Goal: Information Seeking & Learning: Understand process/instructions

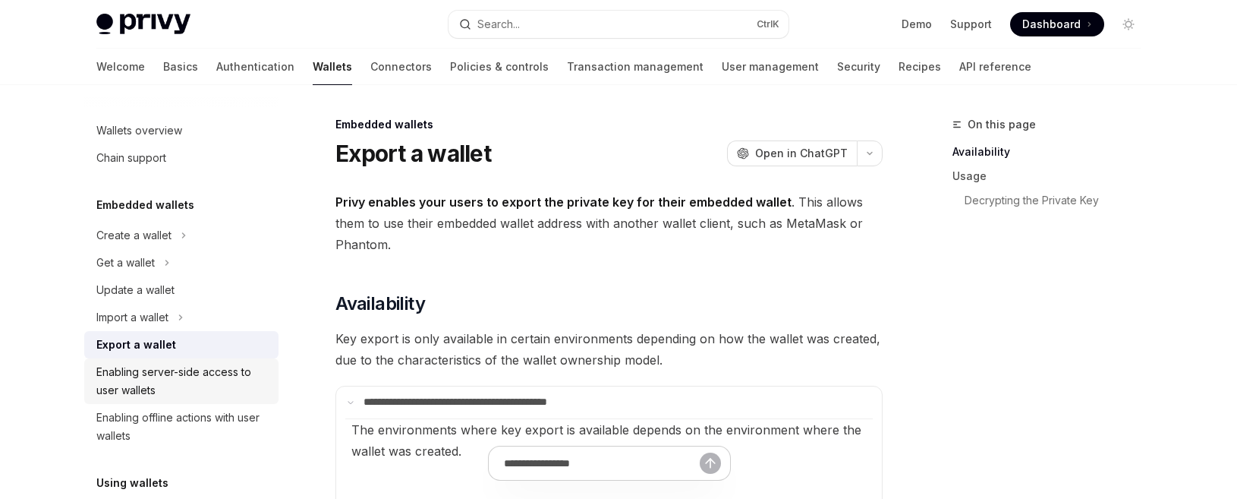
click at [200, 374] on div "Enabling server-side access to user wallets" at bounding box center [182, 381] width 173 height 36
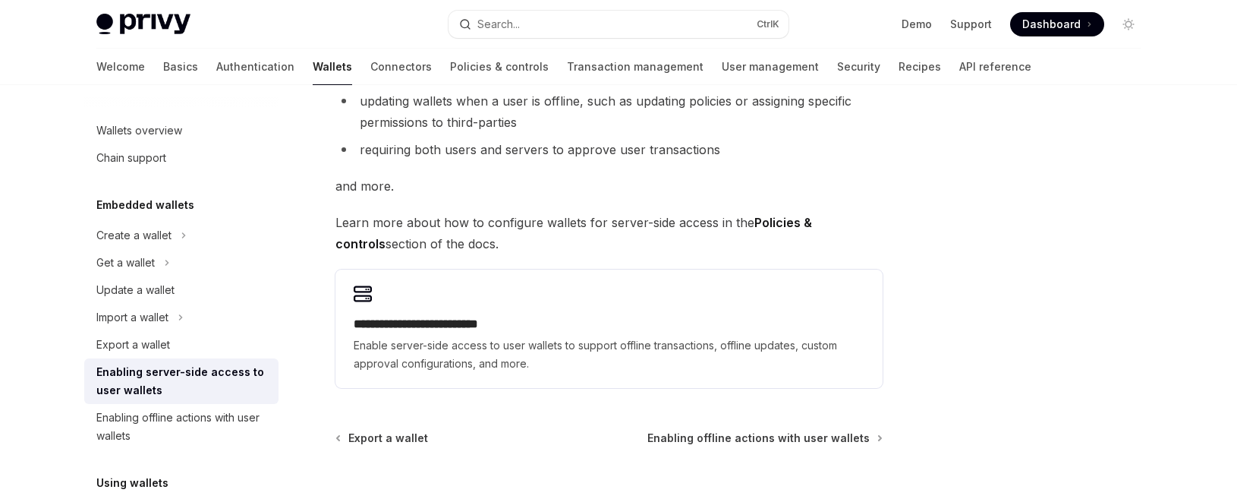
scroll to position [304, 0]
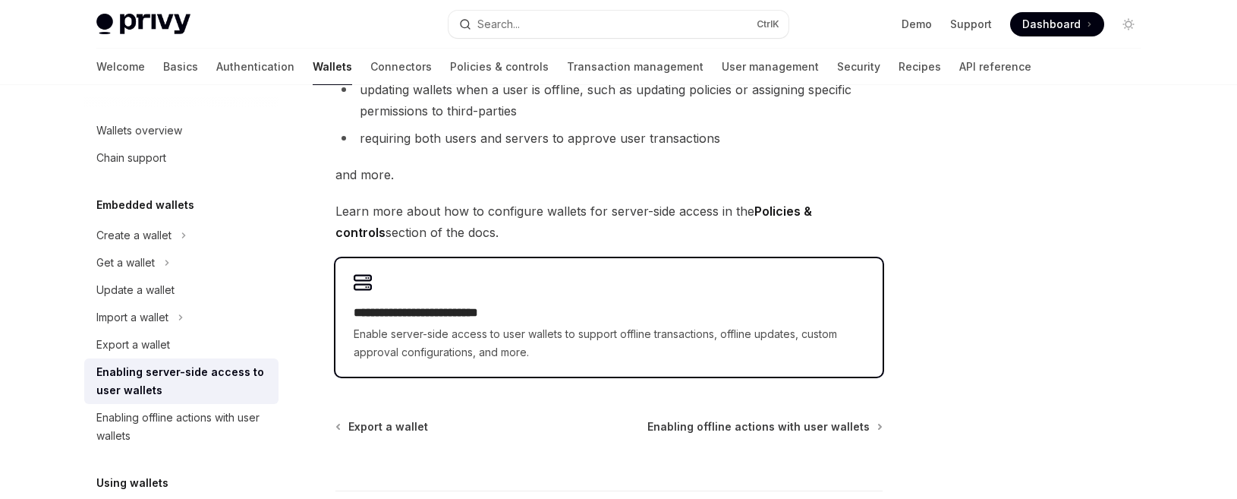
click at [450, 313] on h2 "**********" at bounding box center [609, 313] width 511 height 18
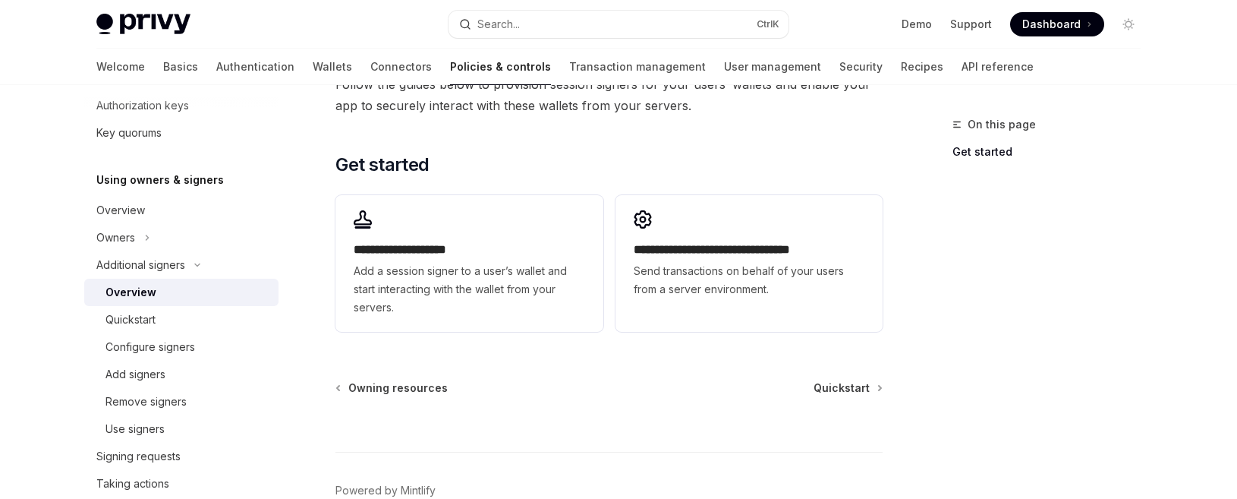
scroll to position [455, 0]
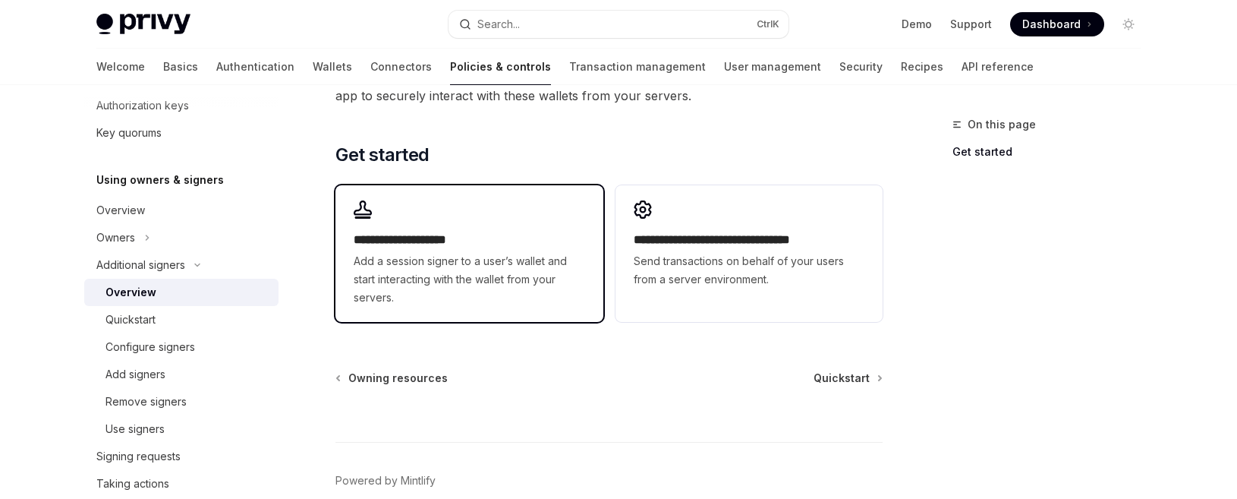
click at [458, 241] on h2 "**********" at bounding box center [469, 240] width 231 height 18
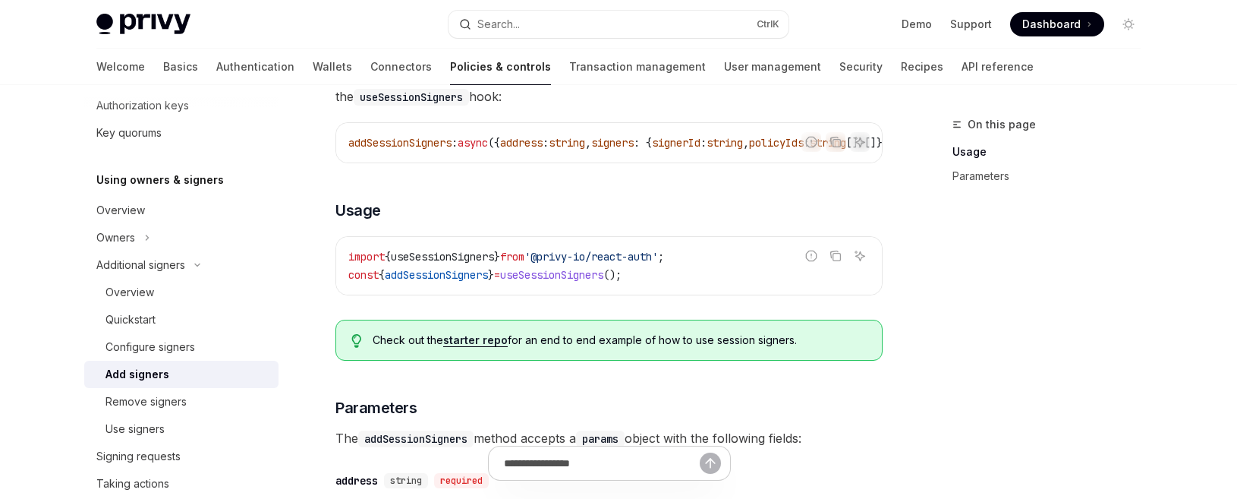
scroll to position [121, 0]
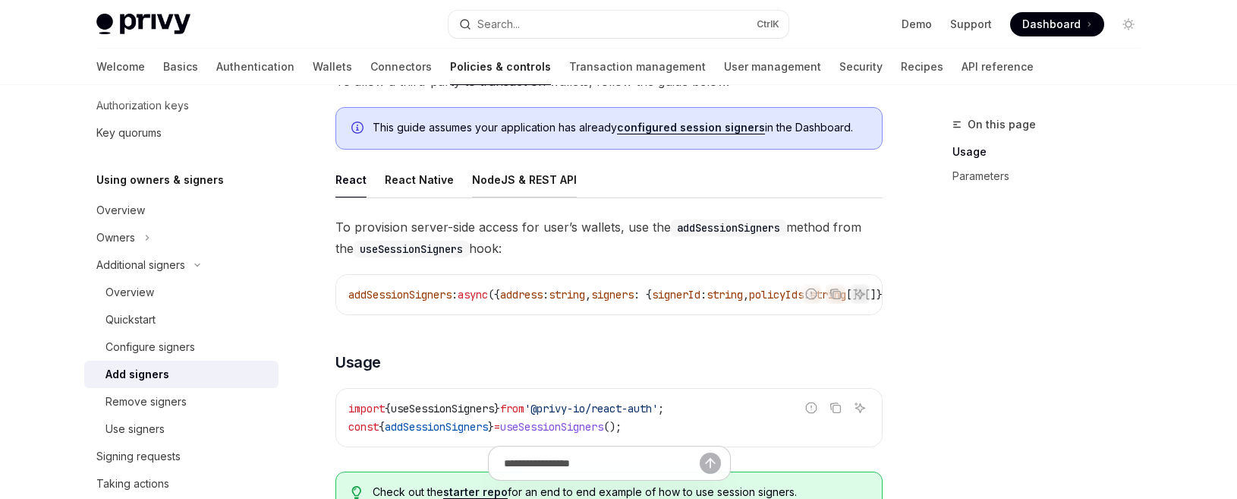
click at [516, 181] on div "NodeJS & REST API" at bounding box center [524, 180] width 105 height 36
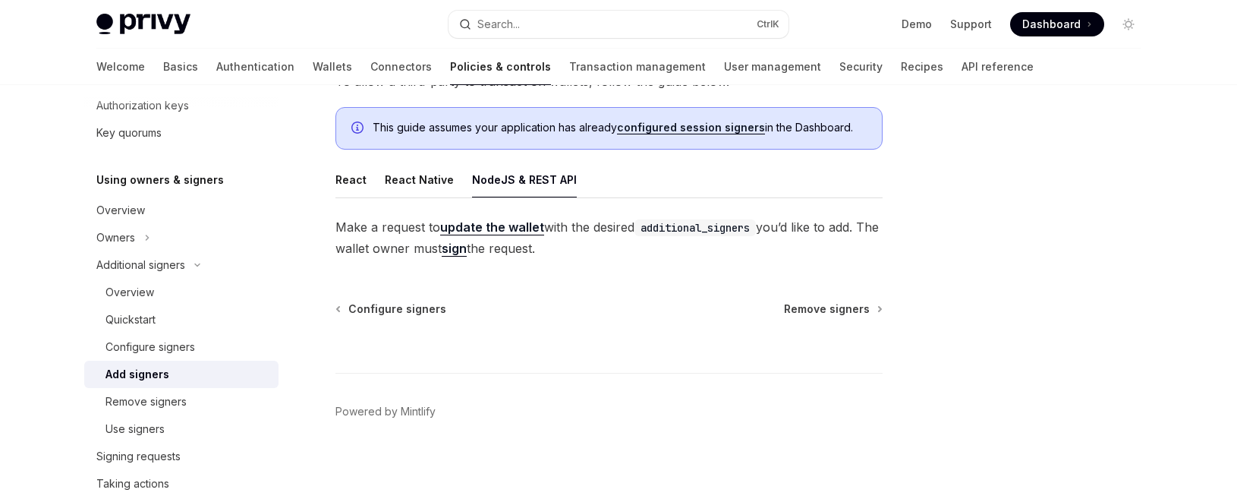
click at [467, 249] on link "sign" at bounding box center [454, 249] width 25 height 16
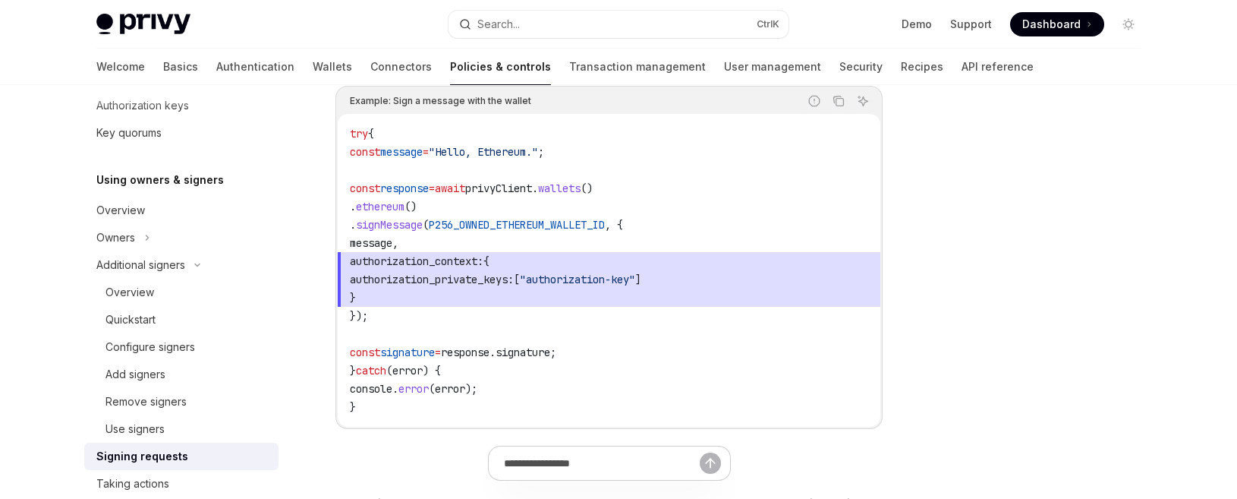
scroll to position [759, 0]
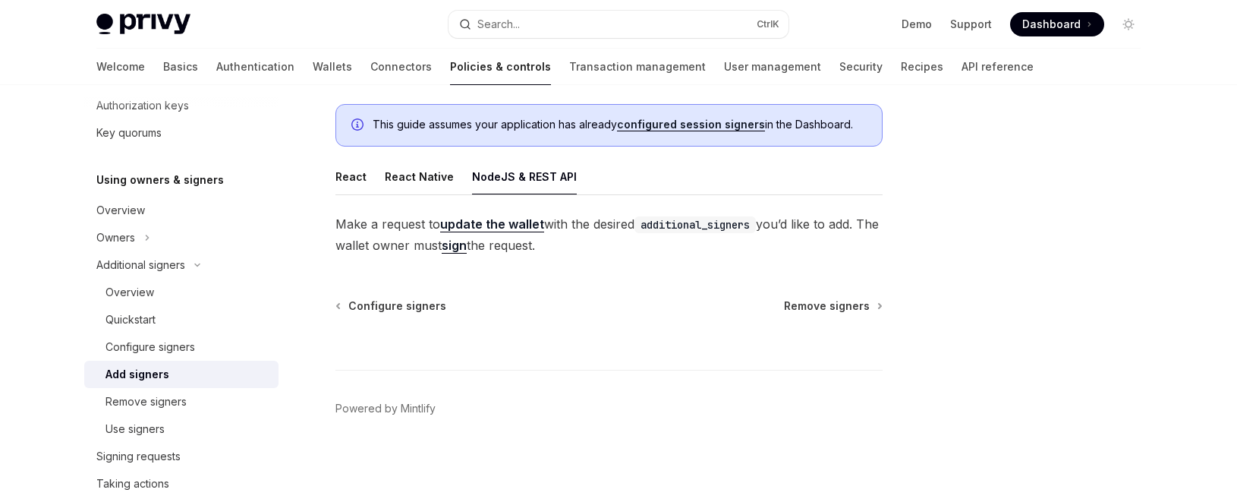
scroll to position [121, 0]
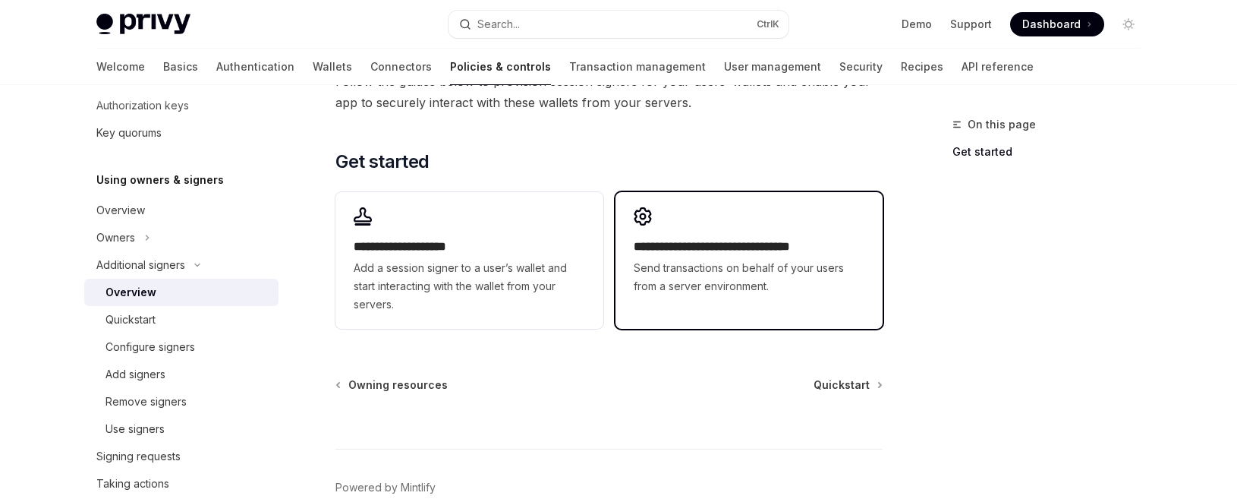
scroll to position [455, 0]
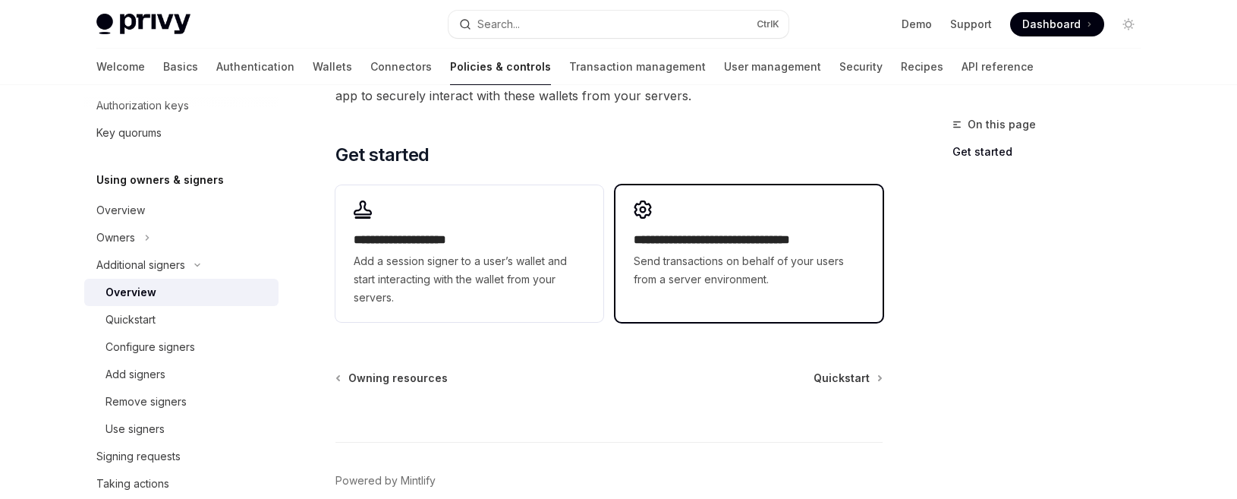
click at [738, 243] on h2 "**********" at bounding box center [749, 240] width 231 height 18
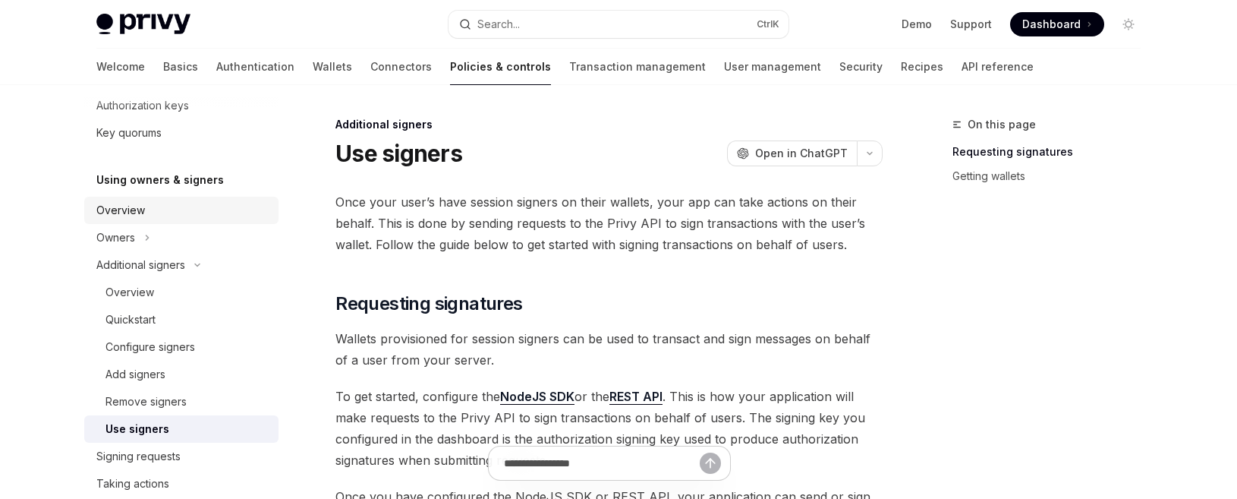
click at [134, 210] on div "Overview" at bounding box center [120, 210] width 49 height 18
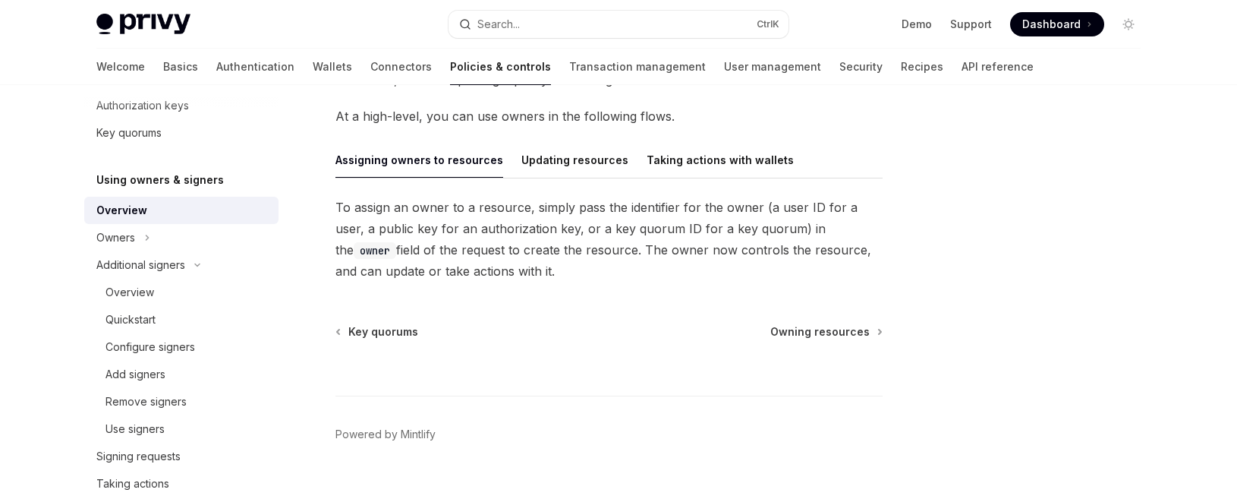
scroll to position [152, 0]
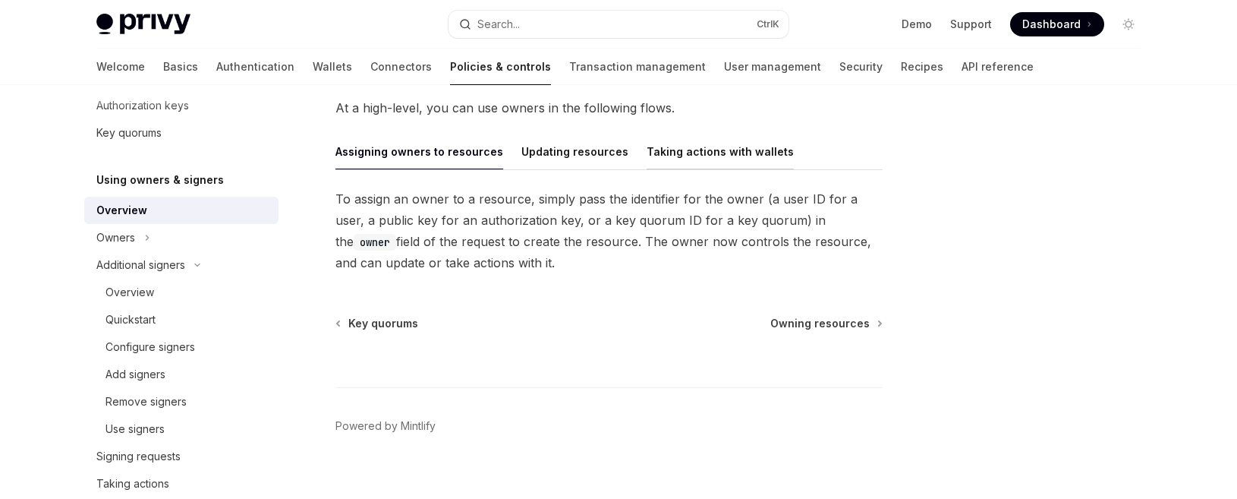
click at [694, 154] on div "Taking actions with wallets" at bounding box center [720, 152] width 147 height 36
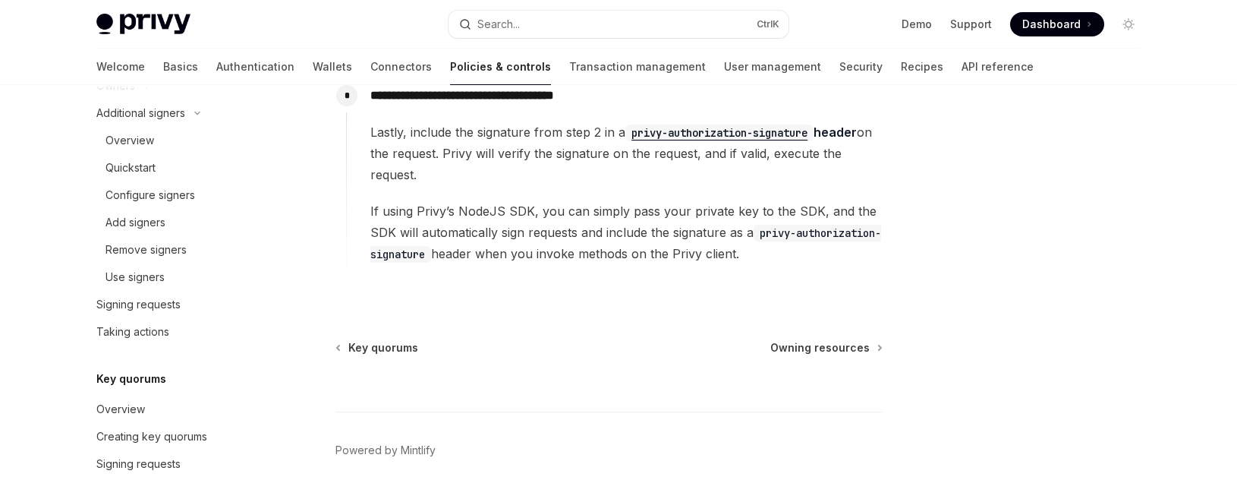
scroll to position [607, 0]
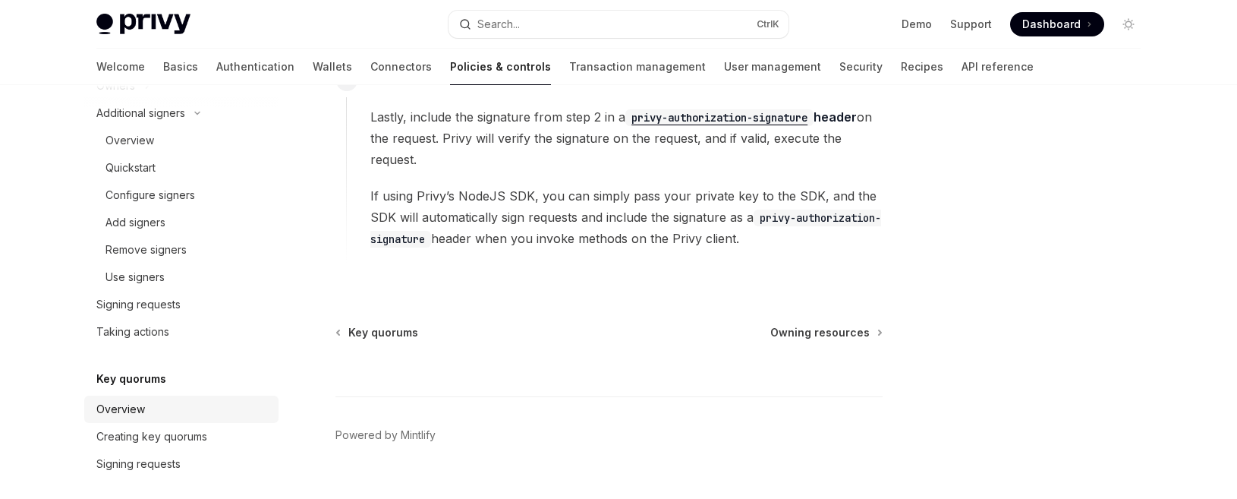
click at [123, 409] on div "Overview" at bounding box center [120, 409] width 49 height 18
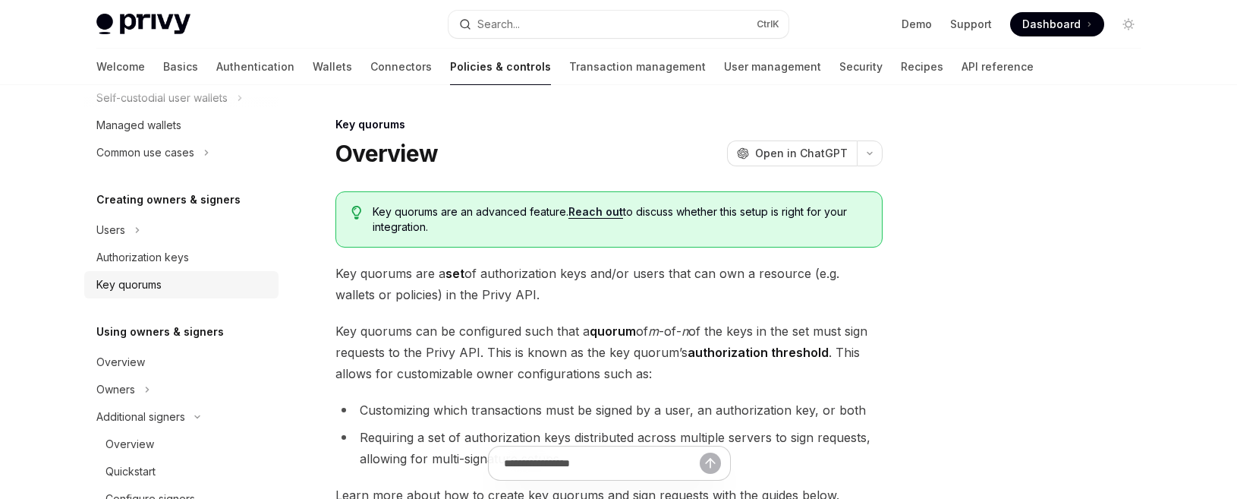
scroll to position [83, 0]
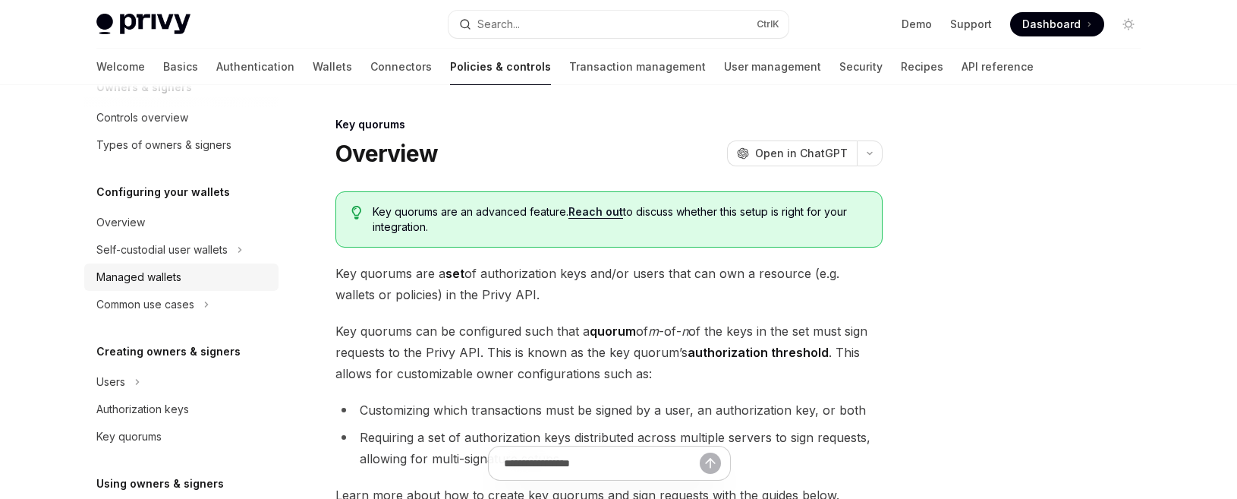
click at [142, 272] on div "Managed wallets" at bounding box center [138, 277] width 85 height 18
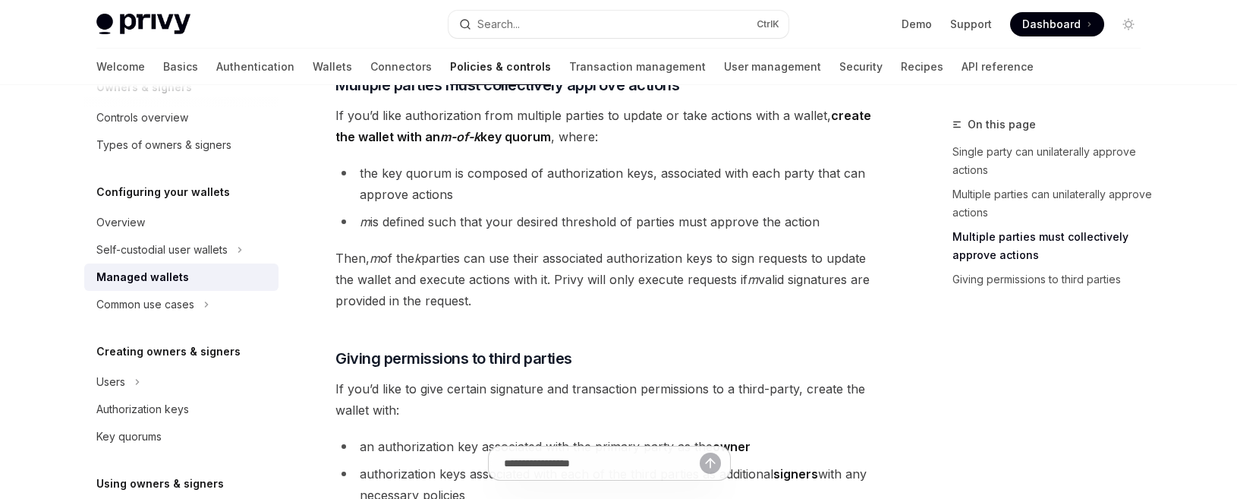
scroll to position [607, 0]
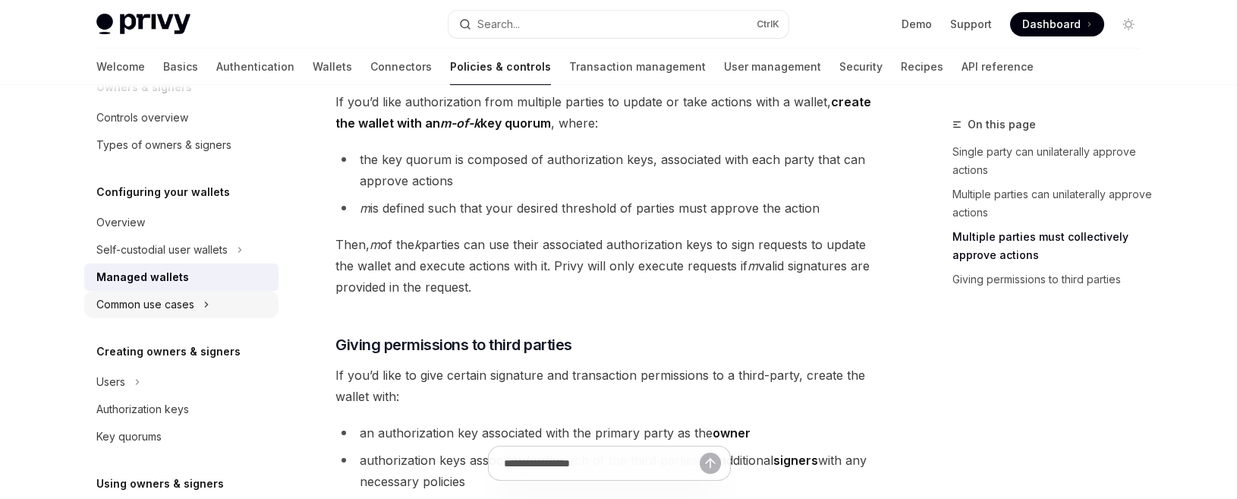
click at [124, 303] on div "Common use cases" at bounding box center [145, 304] width 98 height 18
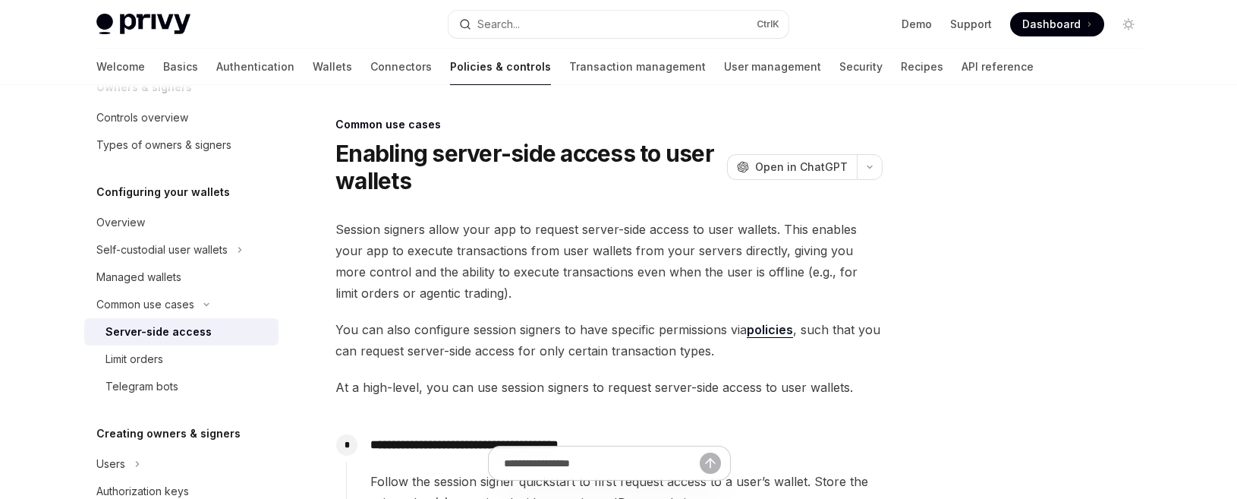
click at [138, 333] on div "Server-side access" at bounding box center [158, 332] width 106 height 18
click at [137, 360] on div "Limit orders" at bounding box center [134, 359] width 58 height 18
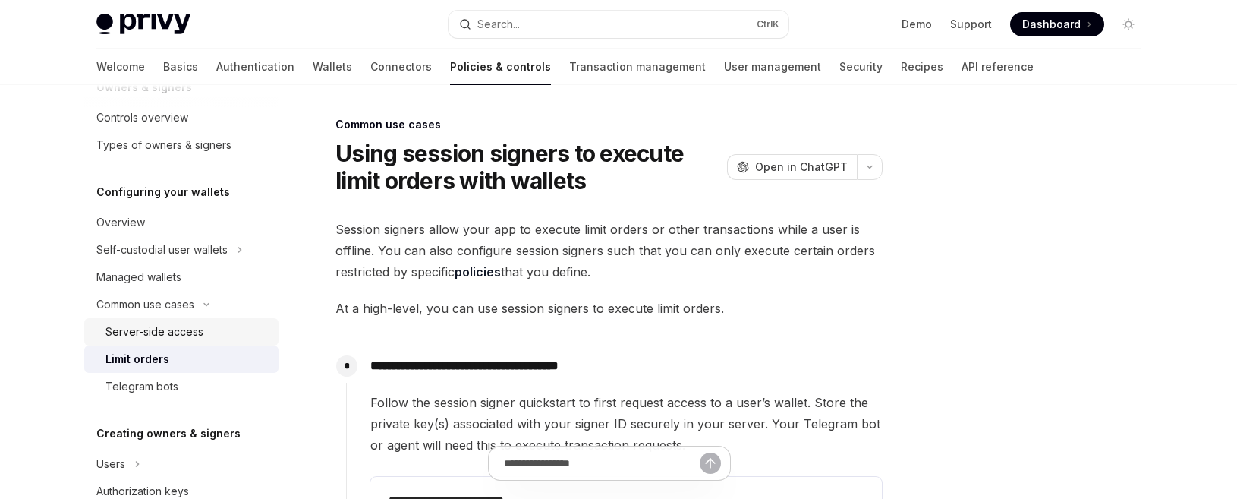
click at [172, 332] on div "Server-side access" at bounding box center [154, 332] width 98 height 18
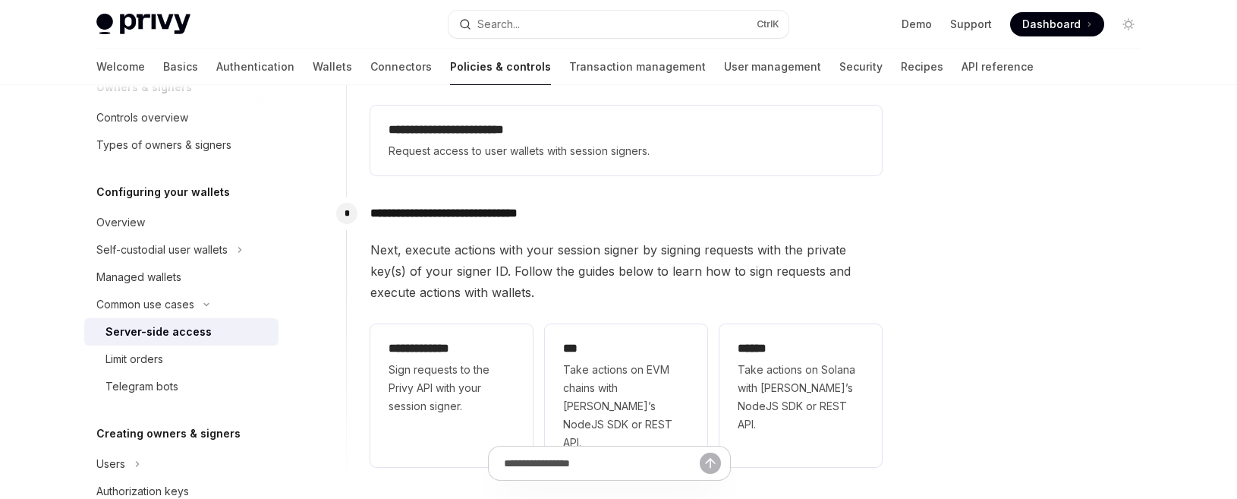
scroll to position [455, 0]
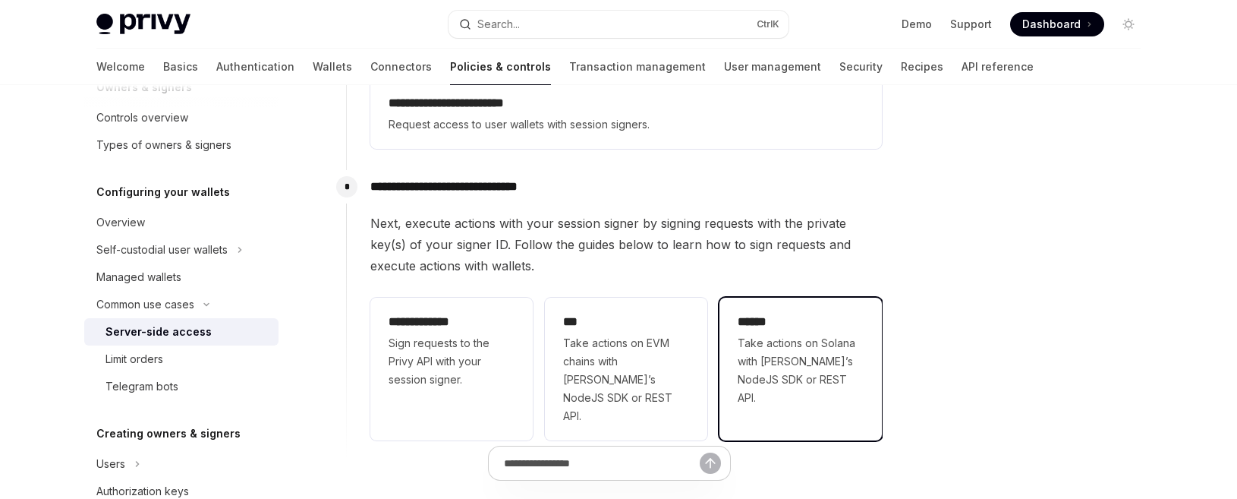
click at [782, 343] on span "Take actions on Solana with Privy’s NodeJS SDK or REST API." at bounding box center [801, 370] width 126 height 73
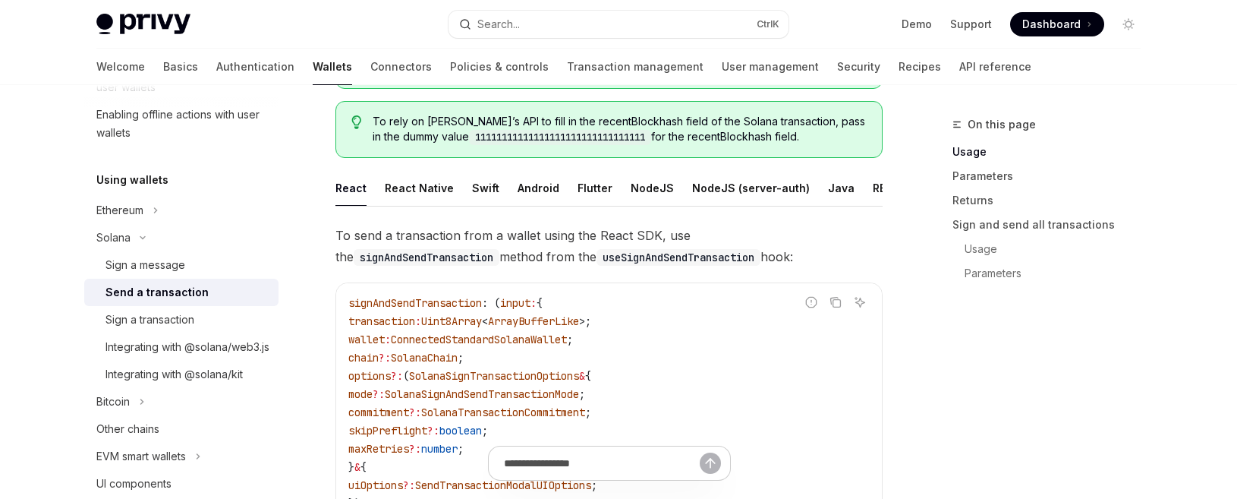
scroll to position [152, 0]
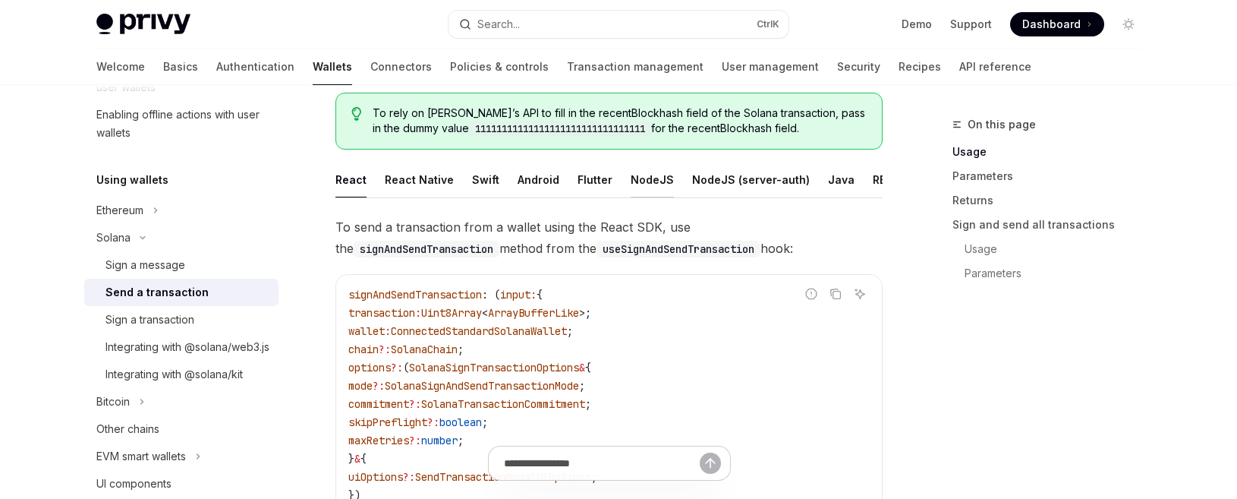
click at [641, 178] on div "NodeJS" at bounding box center [652, 180] width 43 height 36
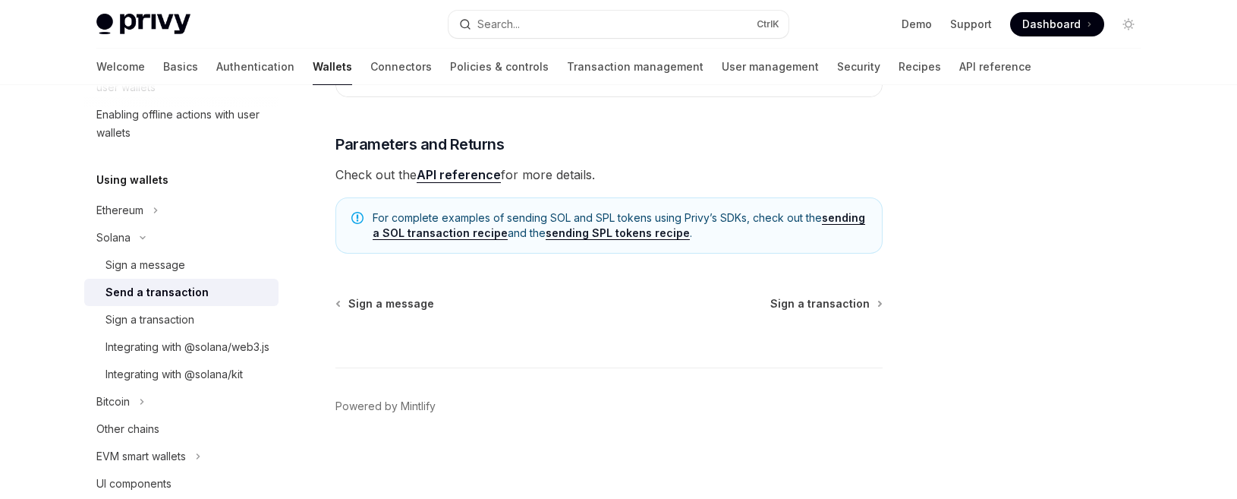
scroll to position [896, 0]
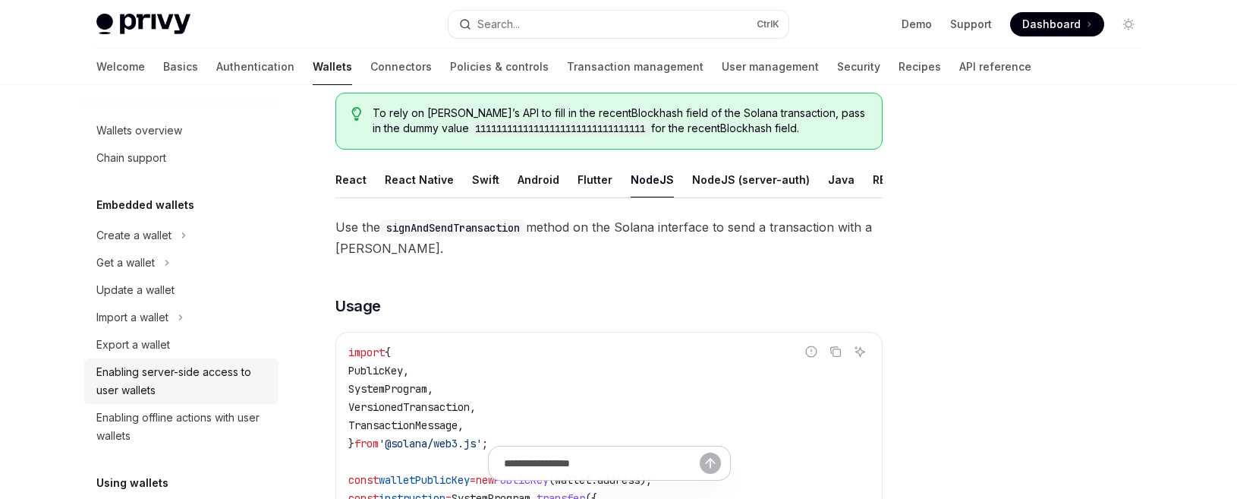
click at [142, 376] on div "Enabling server-side access to user wallets" at bounding box center [182, 381] width 173 height 36
type textarea "*"
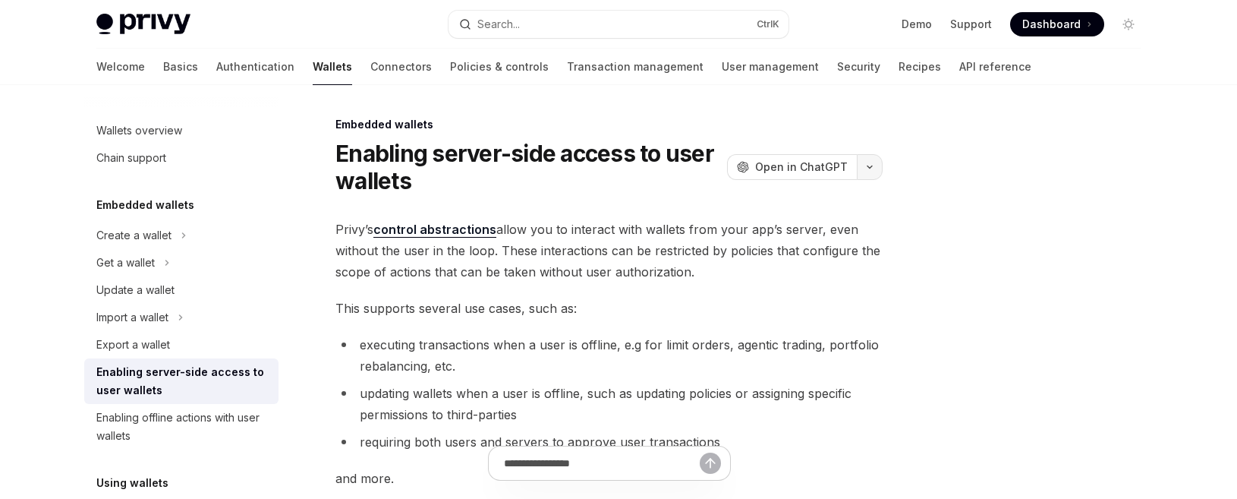
click at [872, 165] on icon "button" at bounding box center [870, 167] width 18 height 6
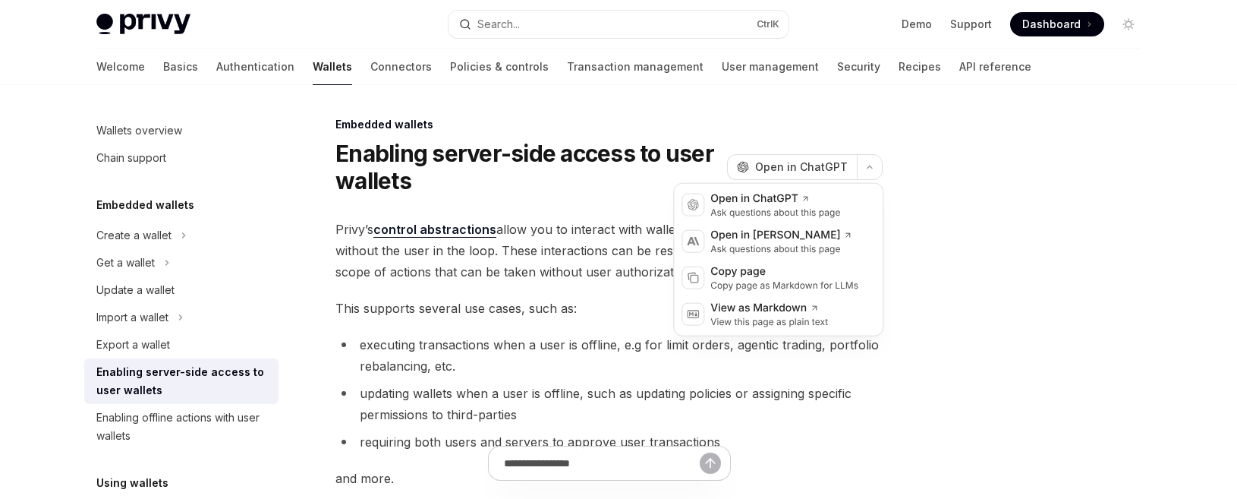
click at [507, 255] on span "Privy’s control abstractions allow you to interact with wallets from your app’s…" at bounding box center [608, 251] width 547 height 64
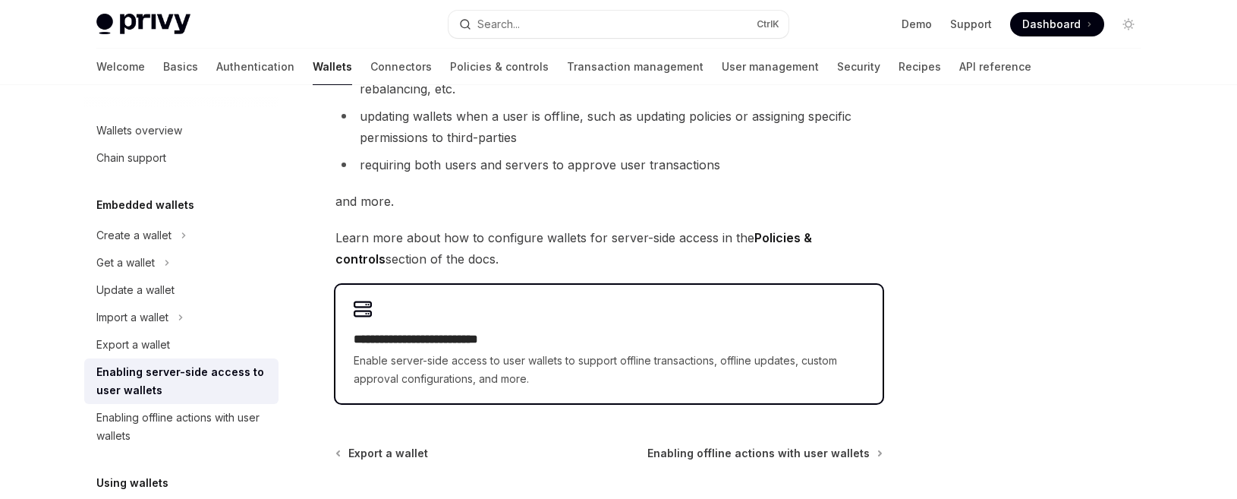
scroll to position [304, 0]
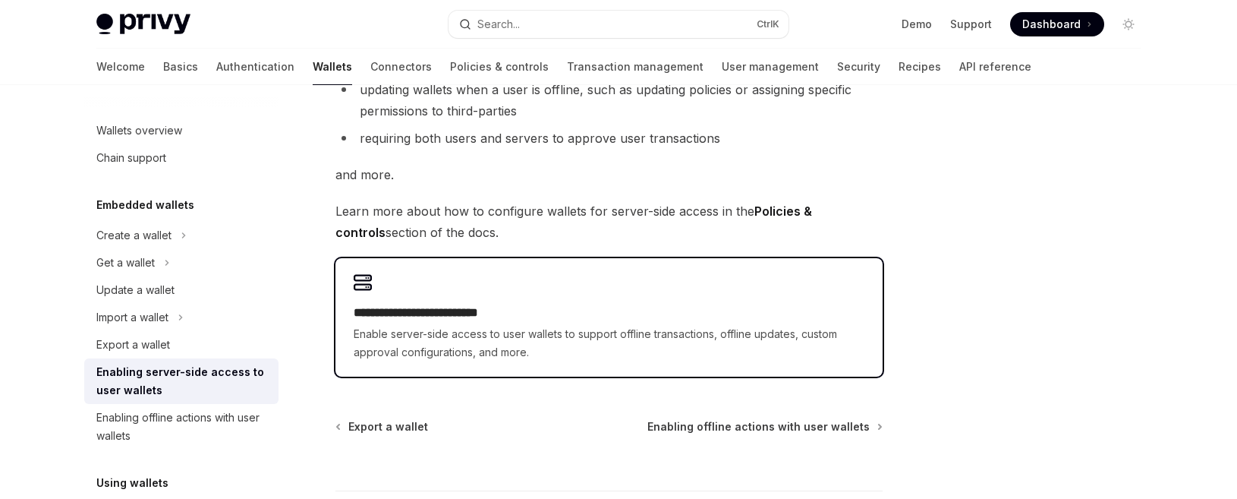
click at [419, 302] on div "**********" at bounding box center [608, 317] width 547 height 118
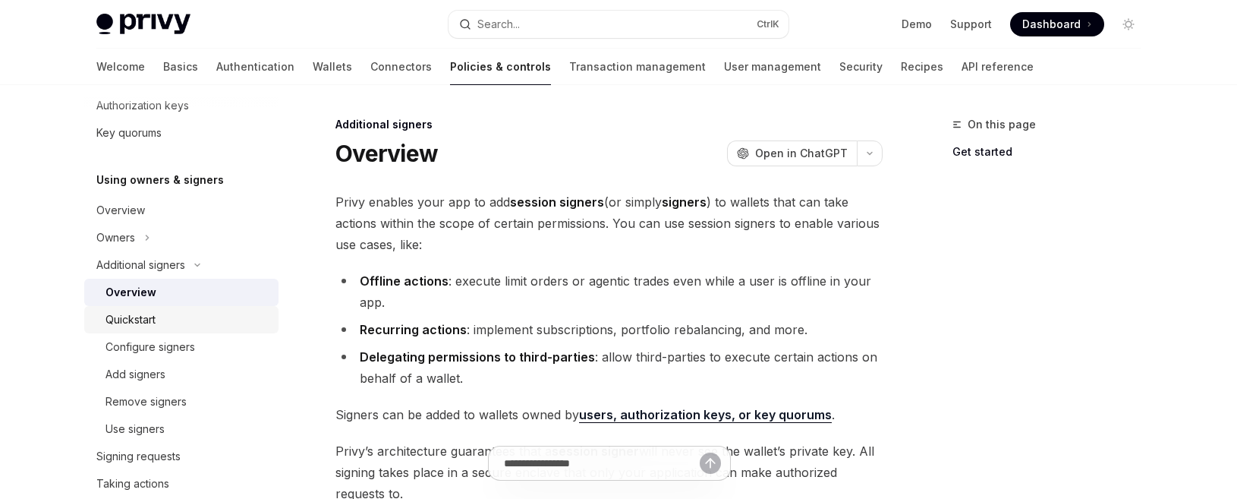
scroll to position [538, 0]
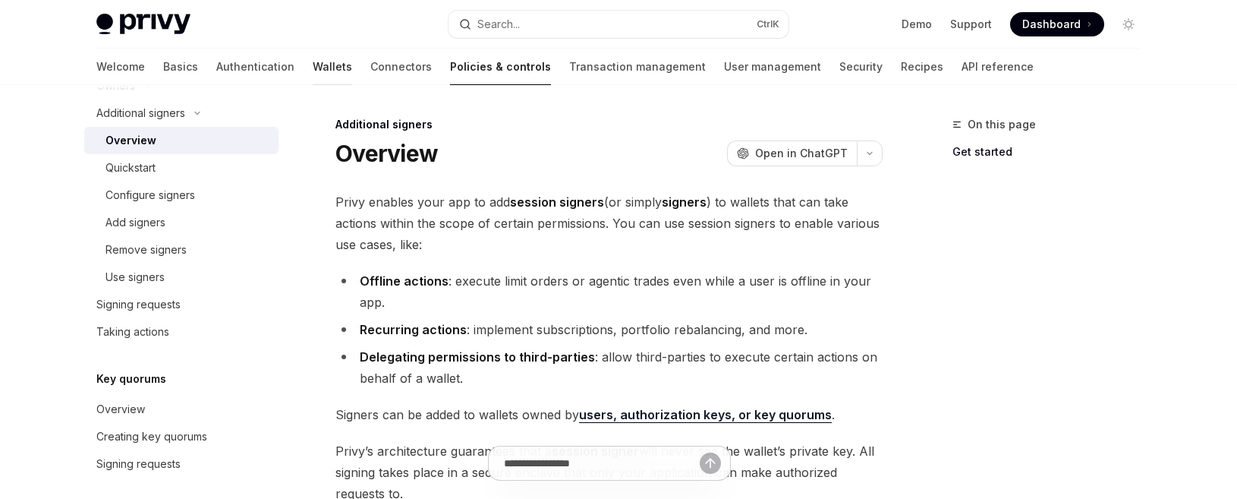
click at [313, 70] on link "Wallets" at bounding box center [332, 67] width 39 height 36
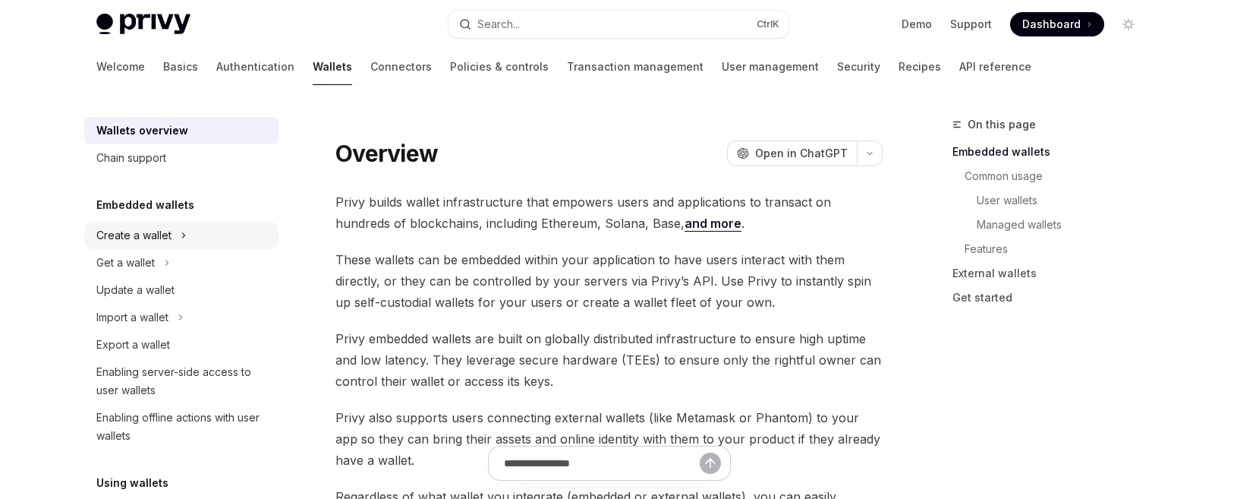
click at [147, 236] on div "Create a wallet" at bounding box center [133, 235] width 75 height 18
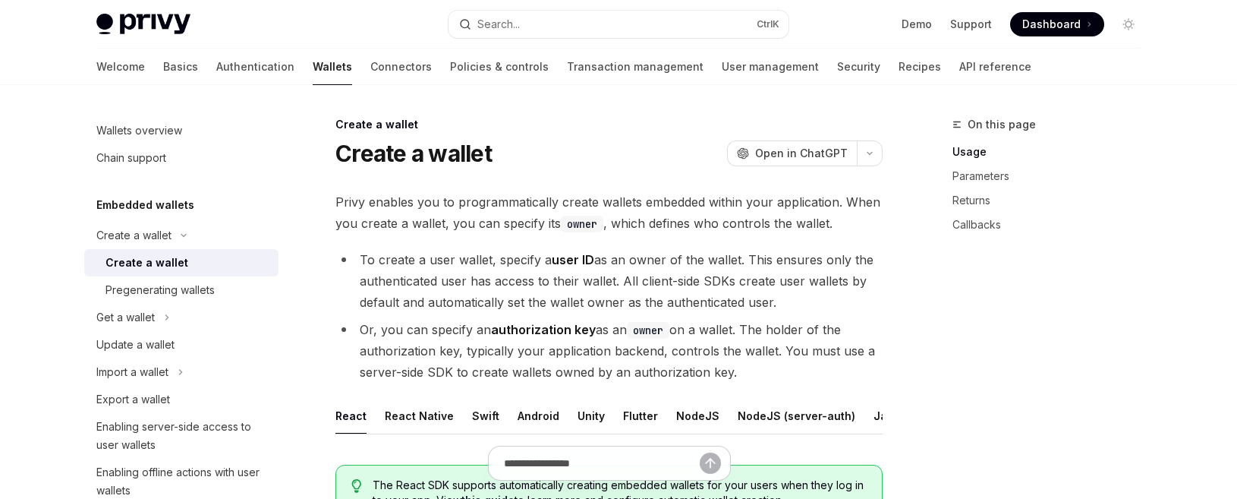
click at [163, 267] on div "Create a wallet" at bounding box center [146, 262] width 83 height 18
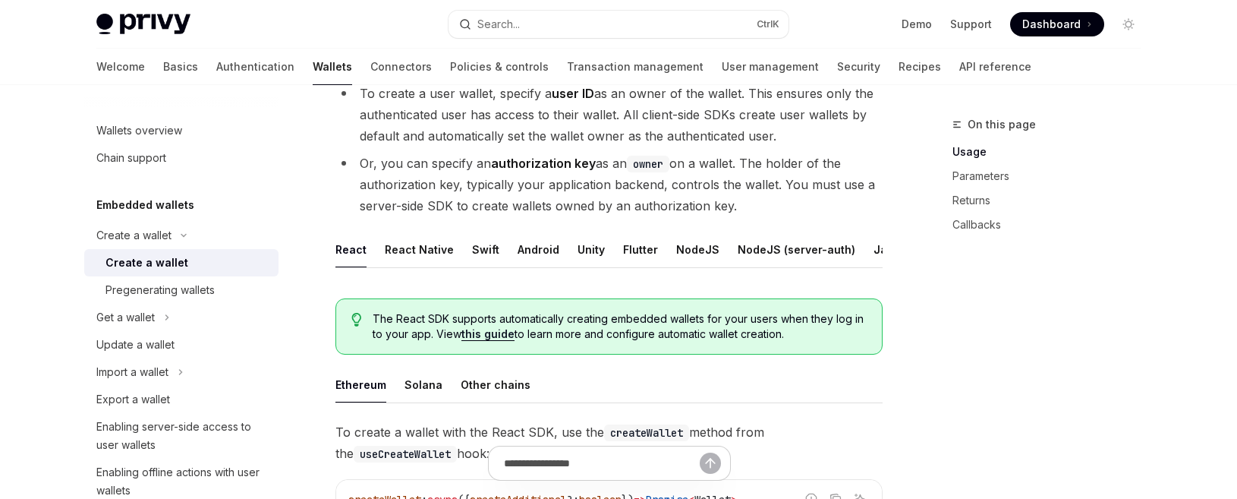
scroll to position [152, 0]
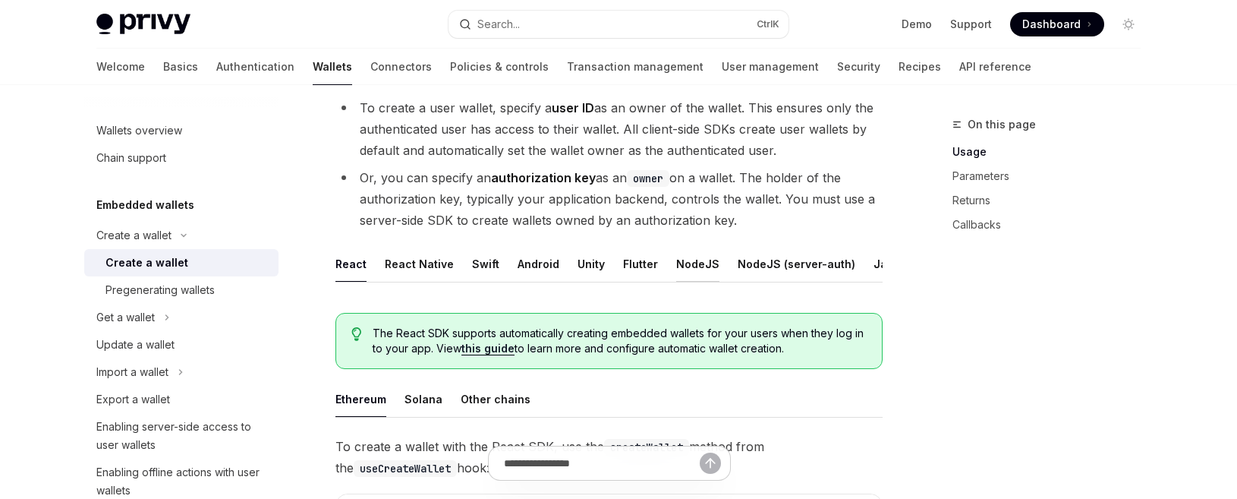
click at [691, 266] on div "NodeJS" at bounding box center [697, 264] width 43 height 36
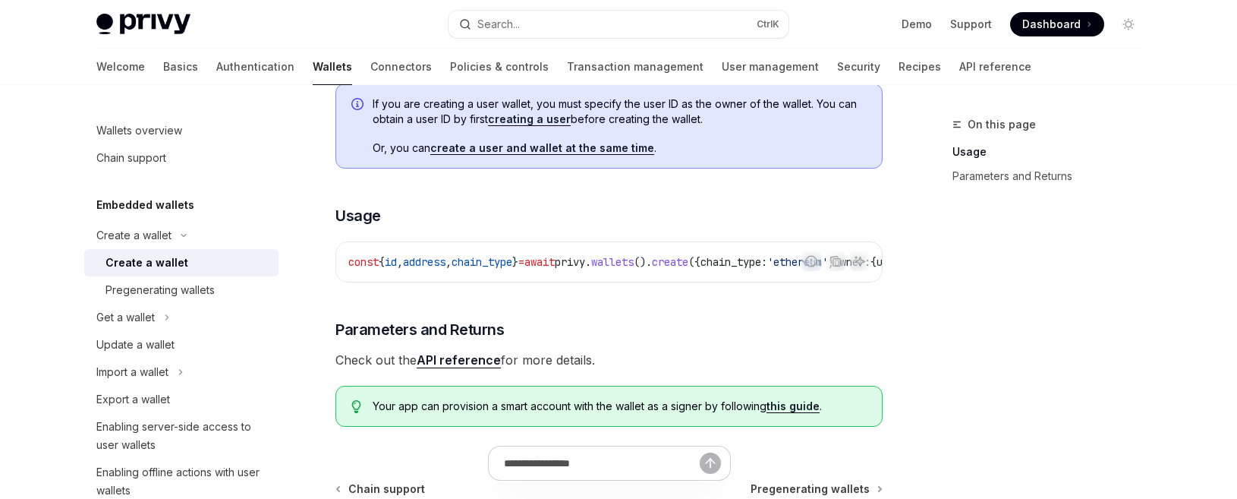
scroll to position [455, 0]
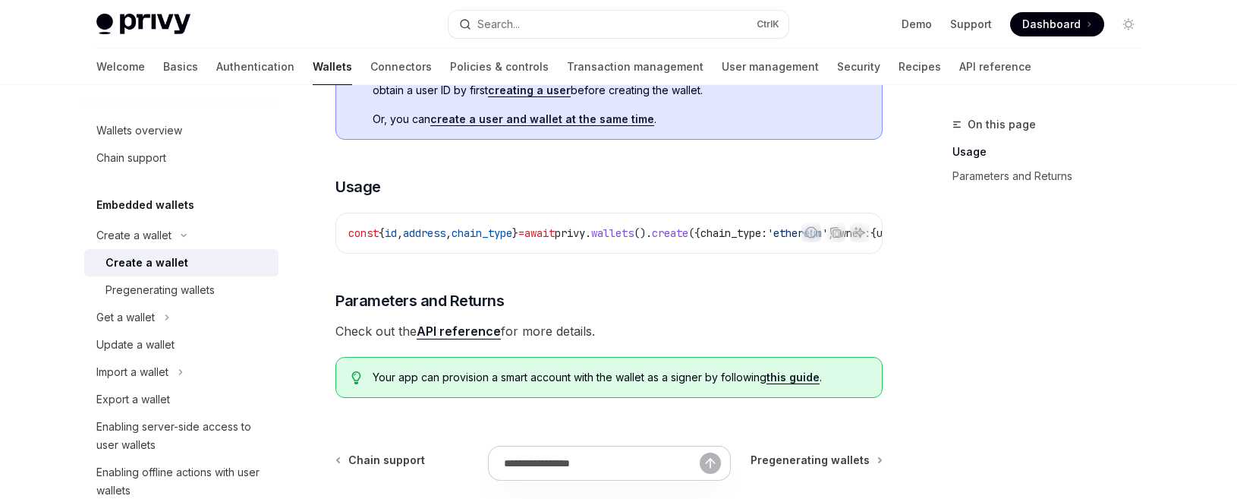
click at [801, 384] on link "this guide" at bounding box center [792, 377] width 53 height 14
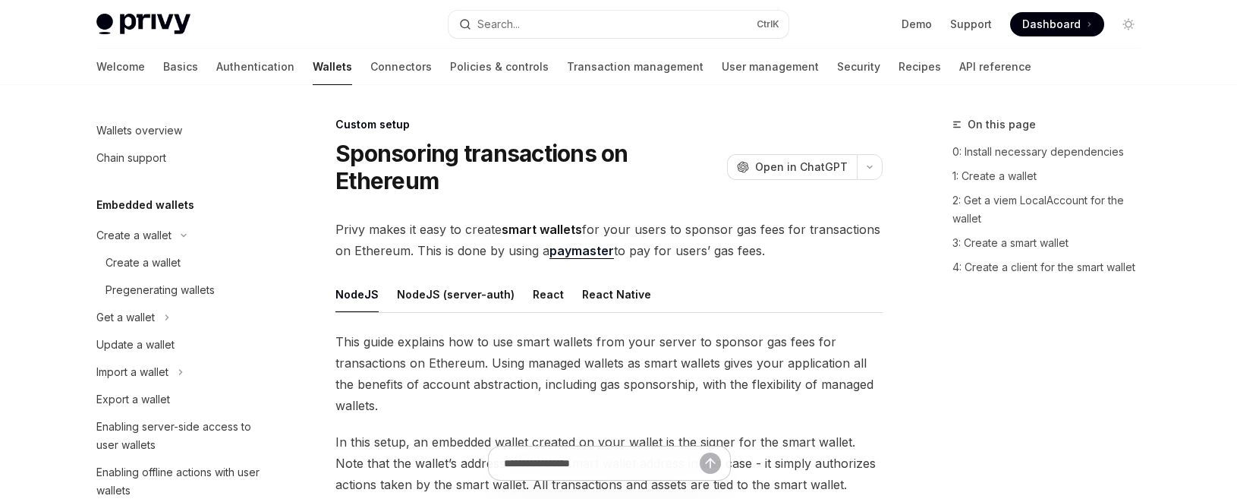
scroll to position [926, 0]
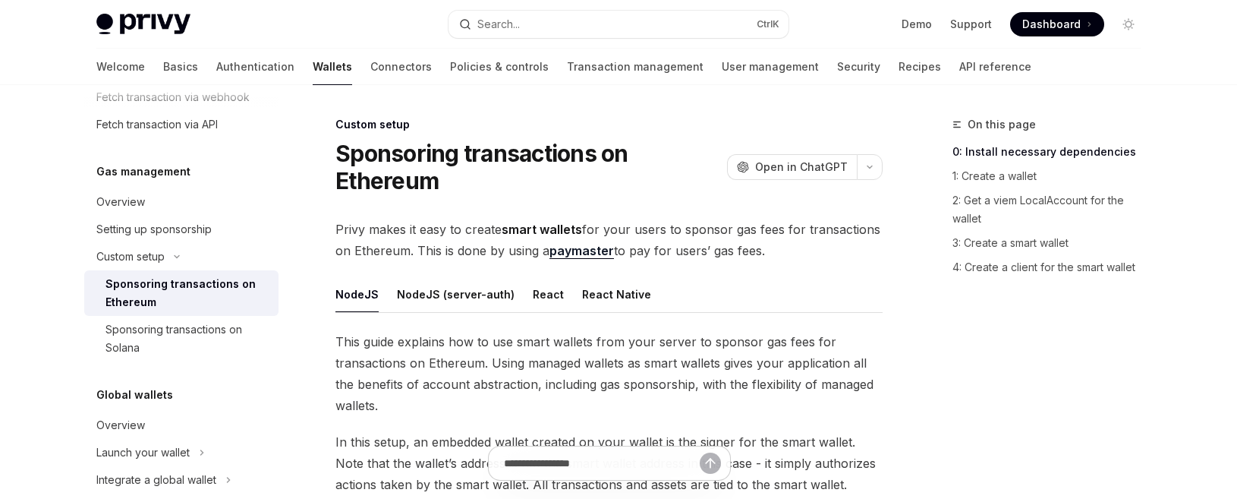
type textarea "*"
